Goal: Information Seeking & Learning: Learn about a topic

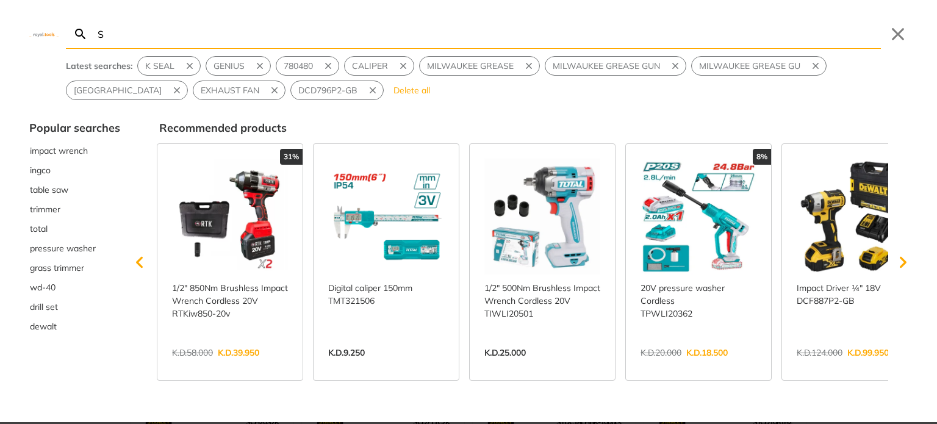
type input "S"
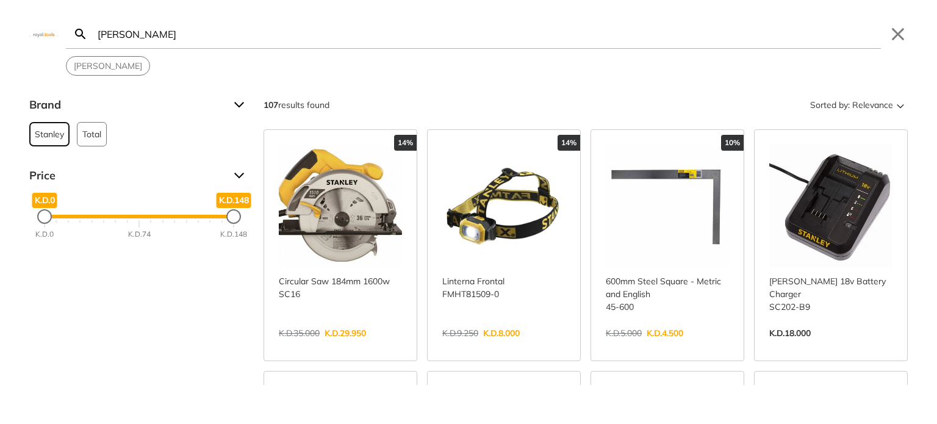
click at [41, 137] on span "Stanley" at bounding box center [49, 134] width 29 height 23
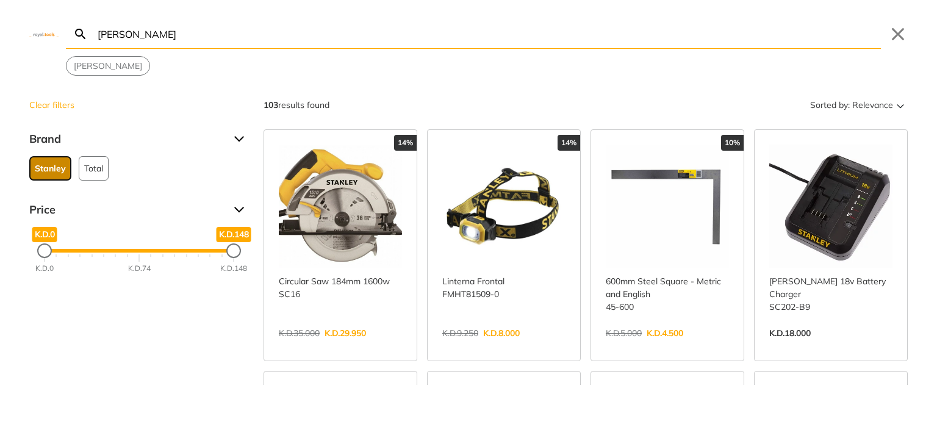
click at [41, 166] on span "Stanley" at bounding box center [50, 168] width 31 height 23
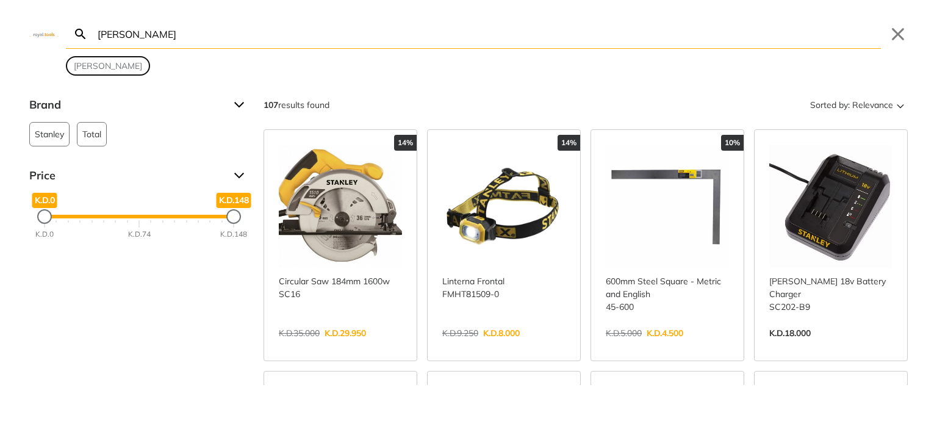
click at [86, 68] on span "stanley" at bounding box center [108, 66] width 68 height 13
type input "stanley"
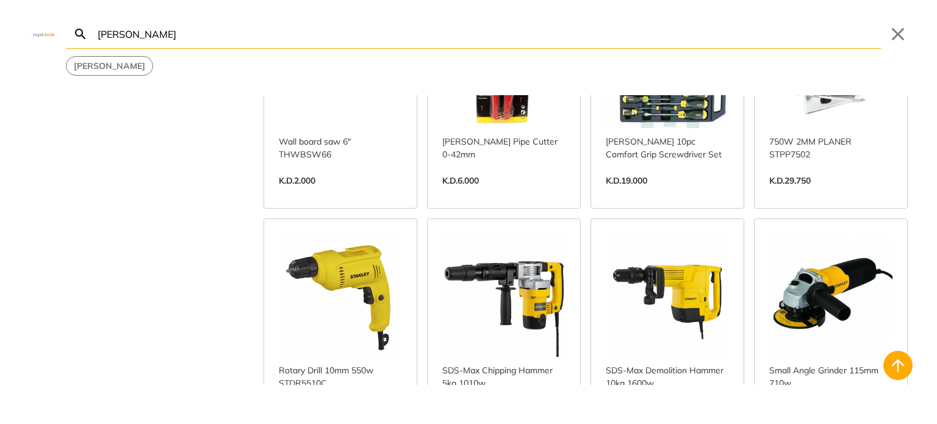
scroll to position [671, 0]
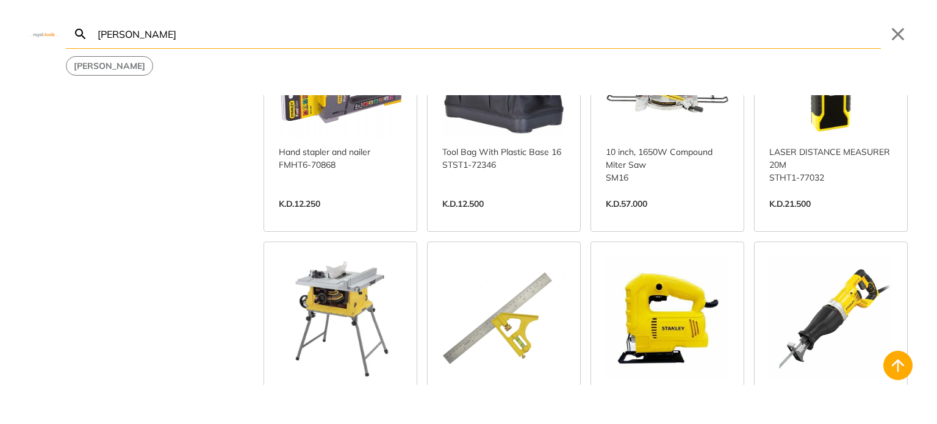
scroll to position [1708, 0]
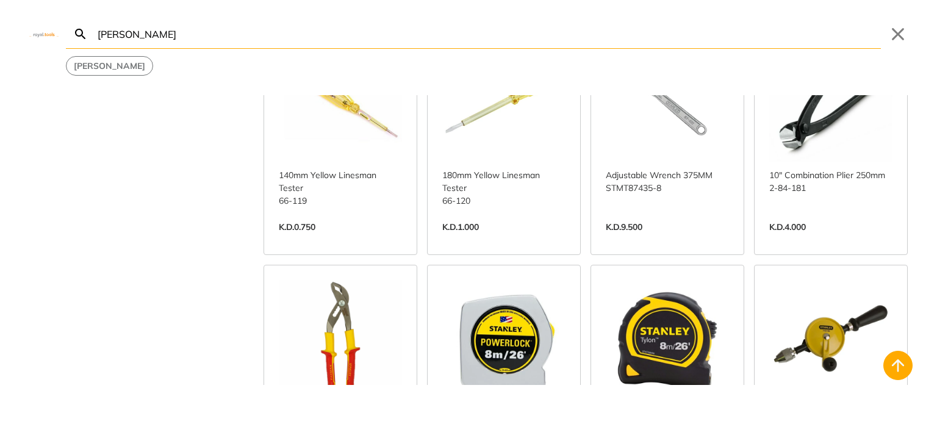
scroll to position [2989, 0]
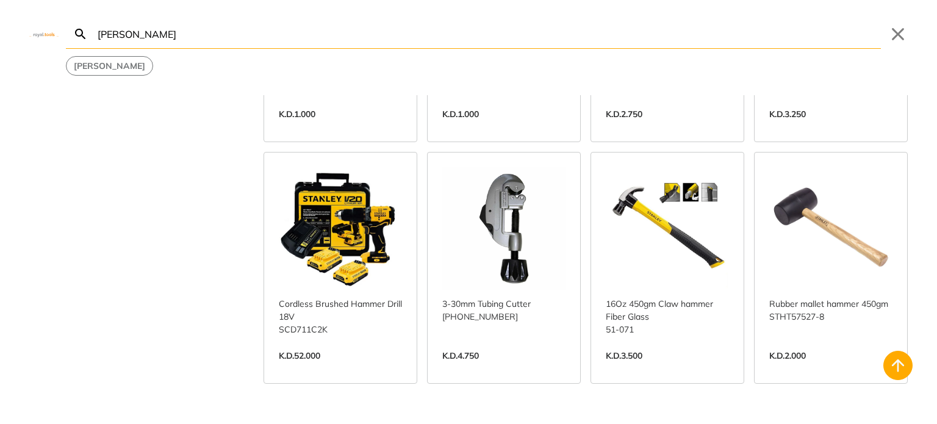
scroll to position [4270, 0]
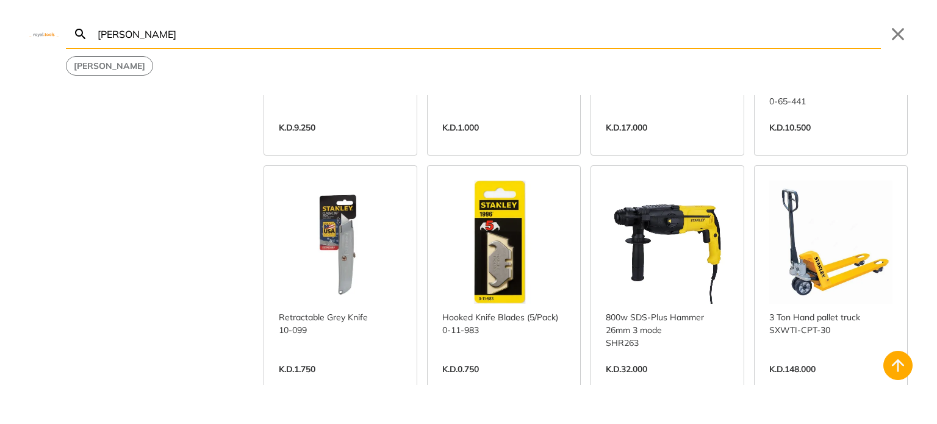
scroll to position [5002, 0]
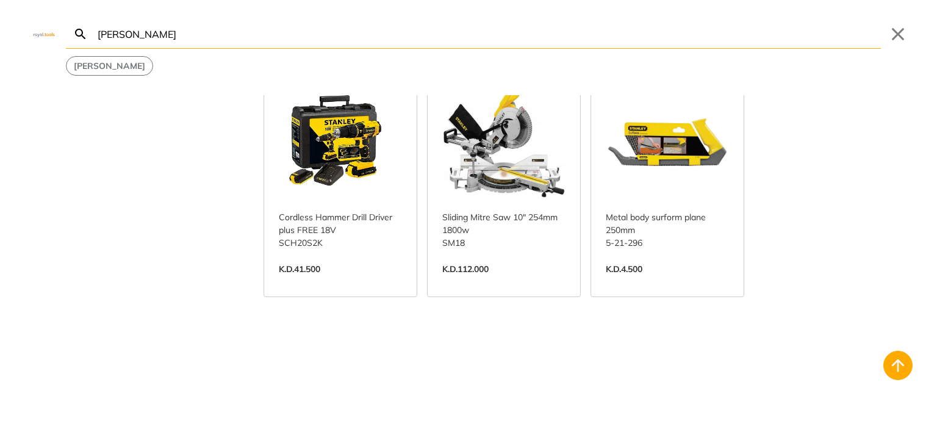
scroll to position [6318, 0]
